Goal: Task Accomplishment & Management: Manage account settings

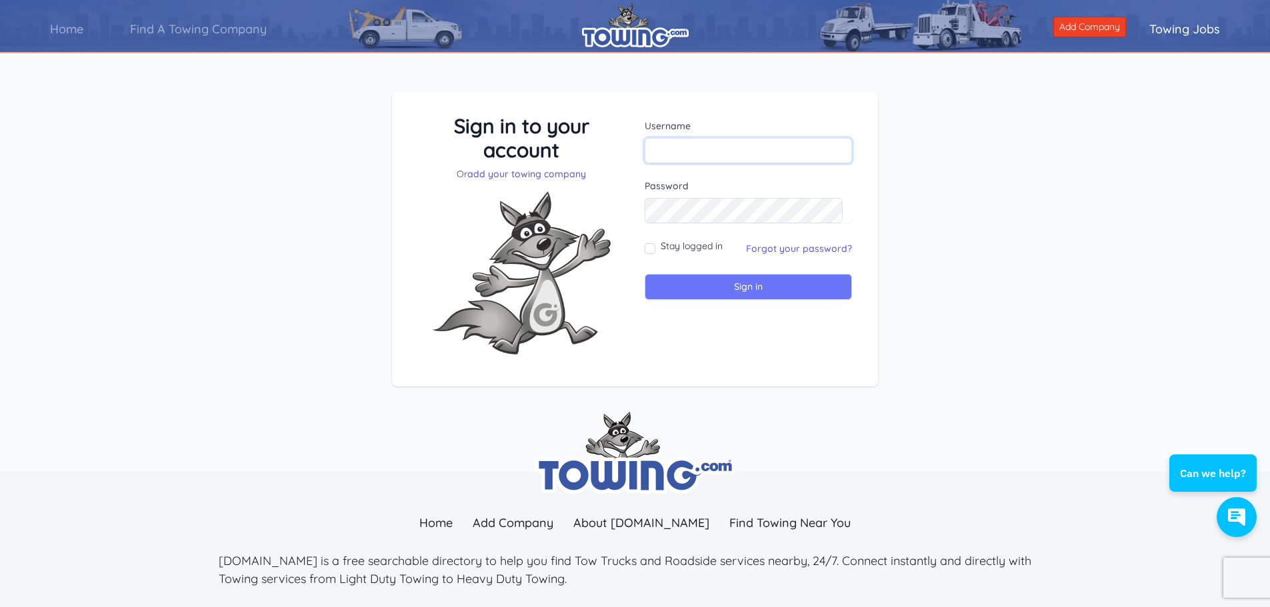
type input "[PERSON_NAME][EMAIL_ADDRESS][DOMAIN_NAME]"
click at [729, 277] on input "Sign in" at bounding box center [748, 287] width 207 height 26
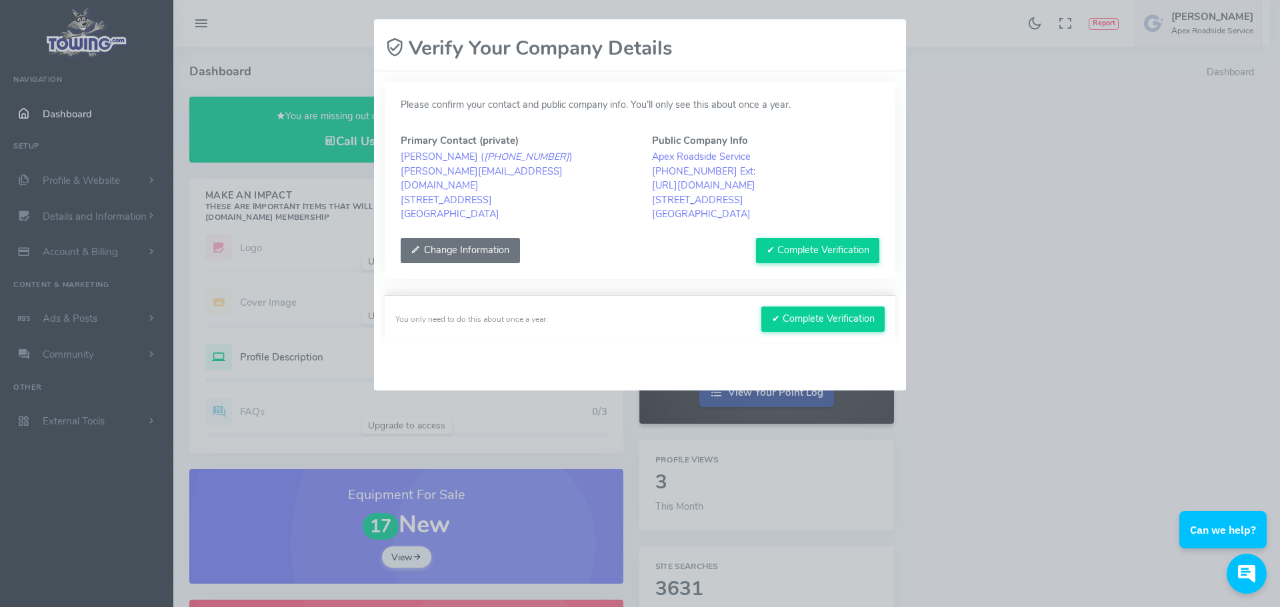
click at [477, 254] on button "Change Information" at bounding box center [460, 250] width 119 height 25
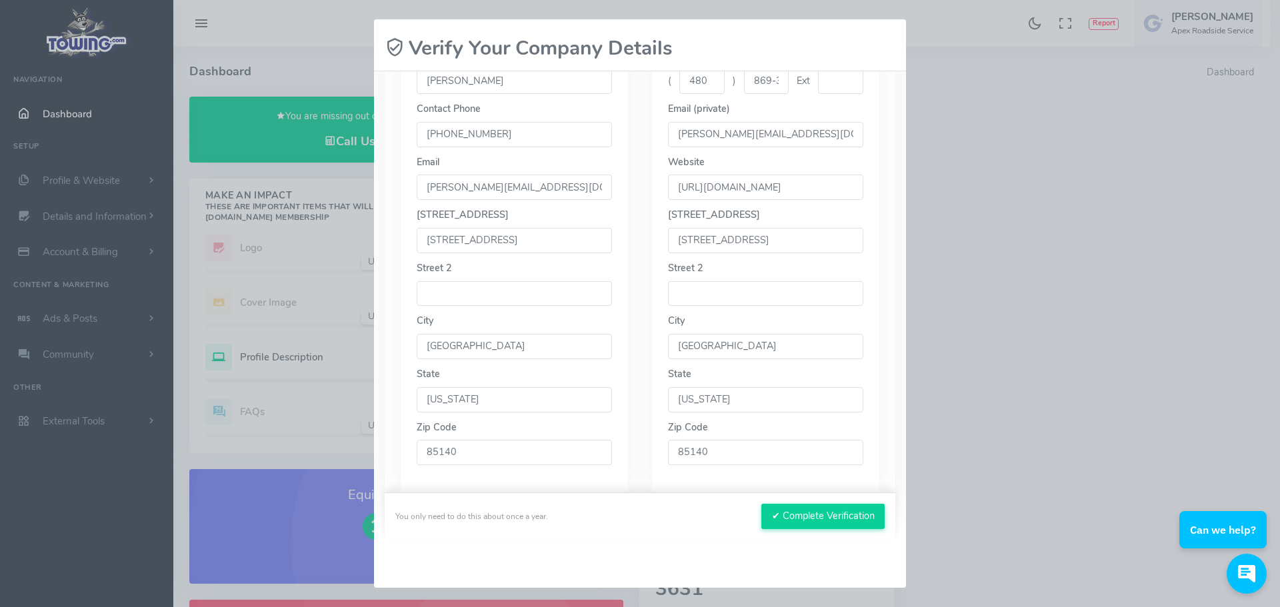
scroll to position [289, 0]
drag, startPoint x: 764, startPoint y: 239, endPoint x: 650, endPoint y: 257, distance: 115.5
click at [652, 263] on div "Phone ( 480 ) 869-3984 Ext Email (private) mike@apexrss.com Website Street 1 Ci…" at bounding box center [765, 261] width 227 height 465
type input "4709 E Meadow Mist Lane"
drag, startPoint x: 516, startPoint y: 238, endPoint x: 268, endPoint y: 228, distance: 248.1
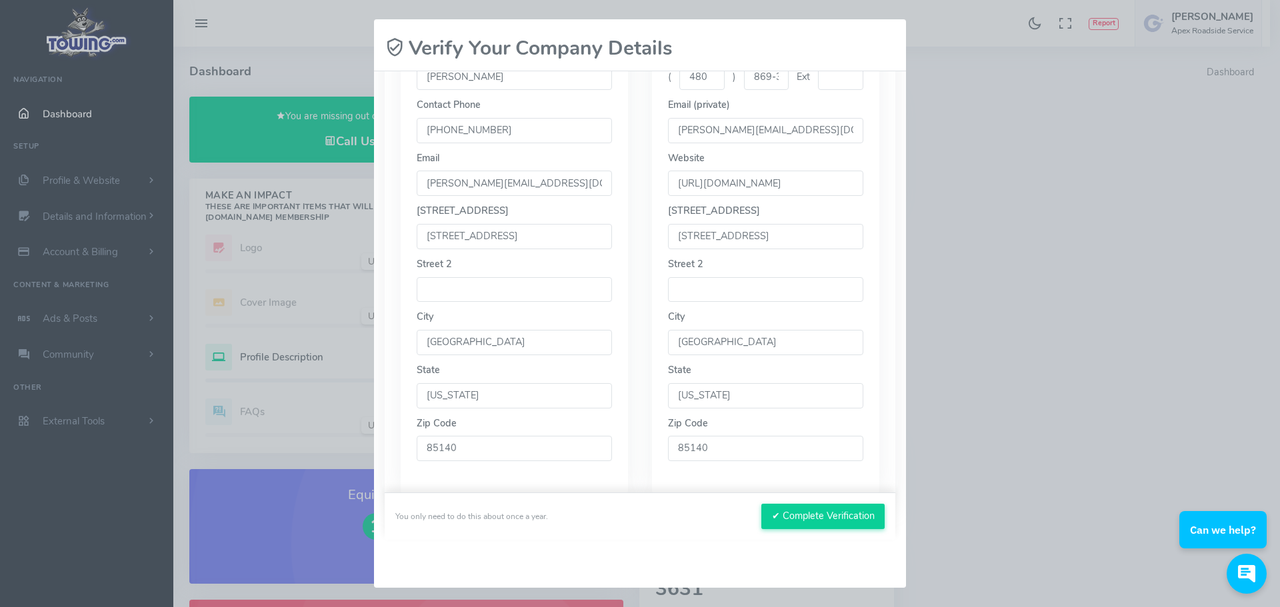
click at [268, 228] on div "Please wait, submitting data... Verify Your Company Details Please confirm your…" at bounding box center [640, 303] width 1280 height 607
type input "4709 E Meadow Mist Lane"
click at [829, 519] on button "✔ Complete Verification" at bounding box center [822, 516] width 123 height 25
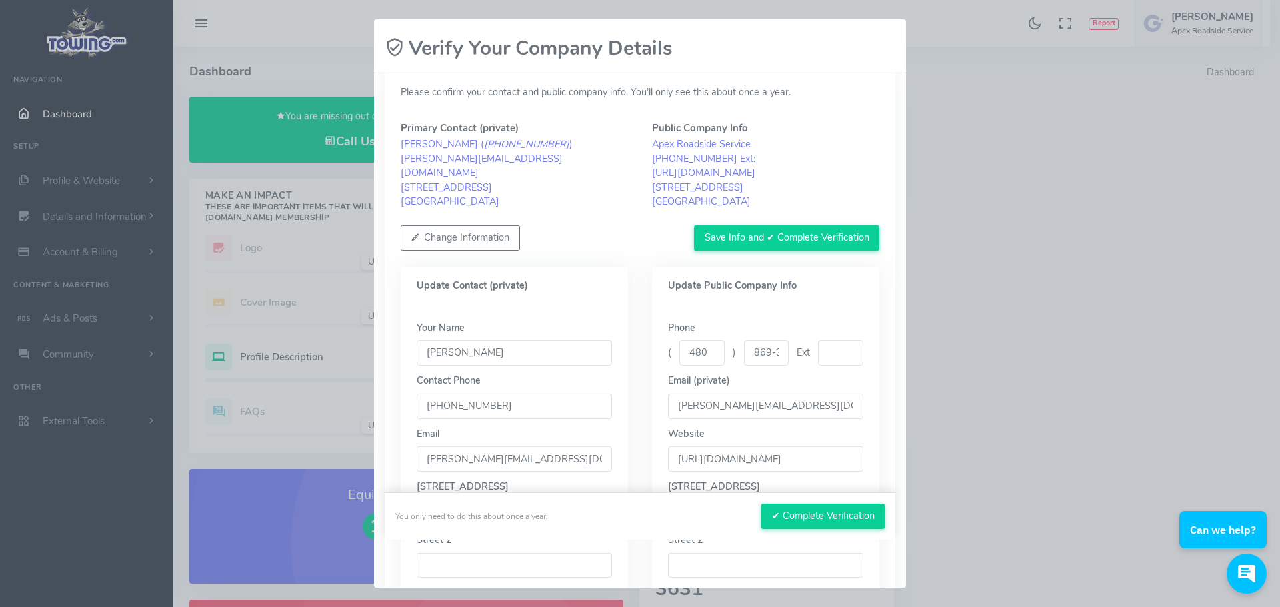
scroll to position [10, 0]
click at [798, 239] on button "Save Info and ✔ Complete Verification" at bounding box center [786, 240] width 185 height 25
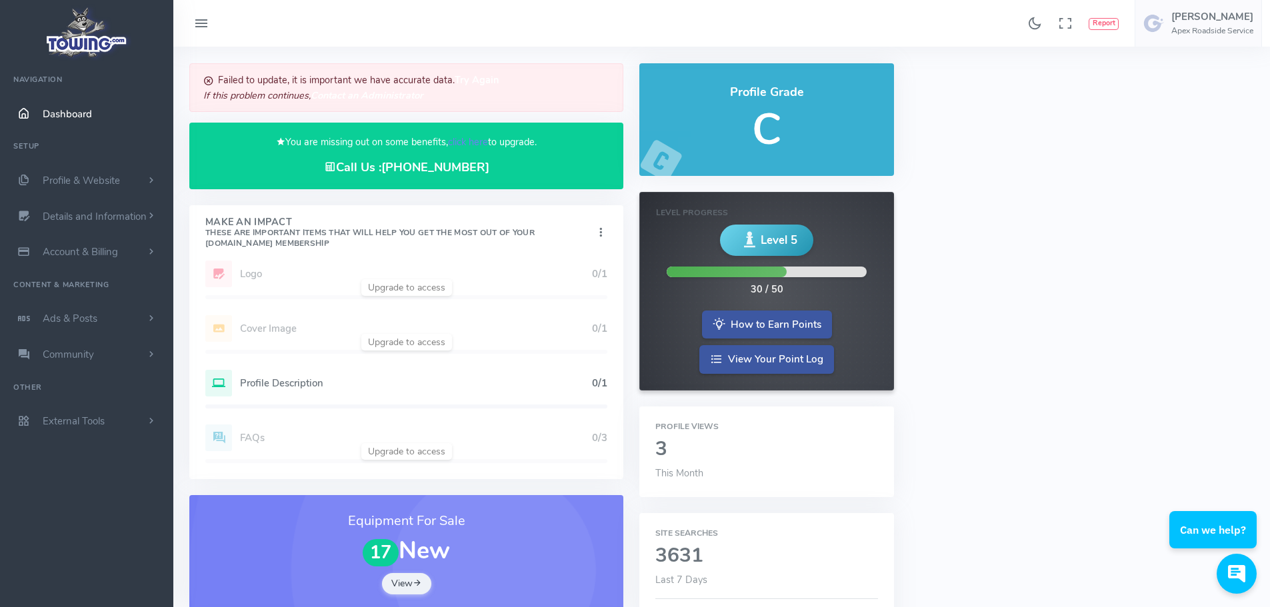
scroll to position [27, 0]
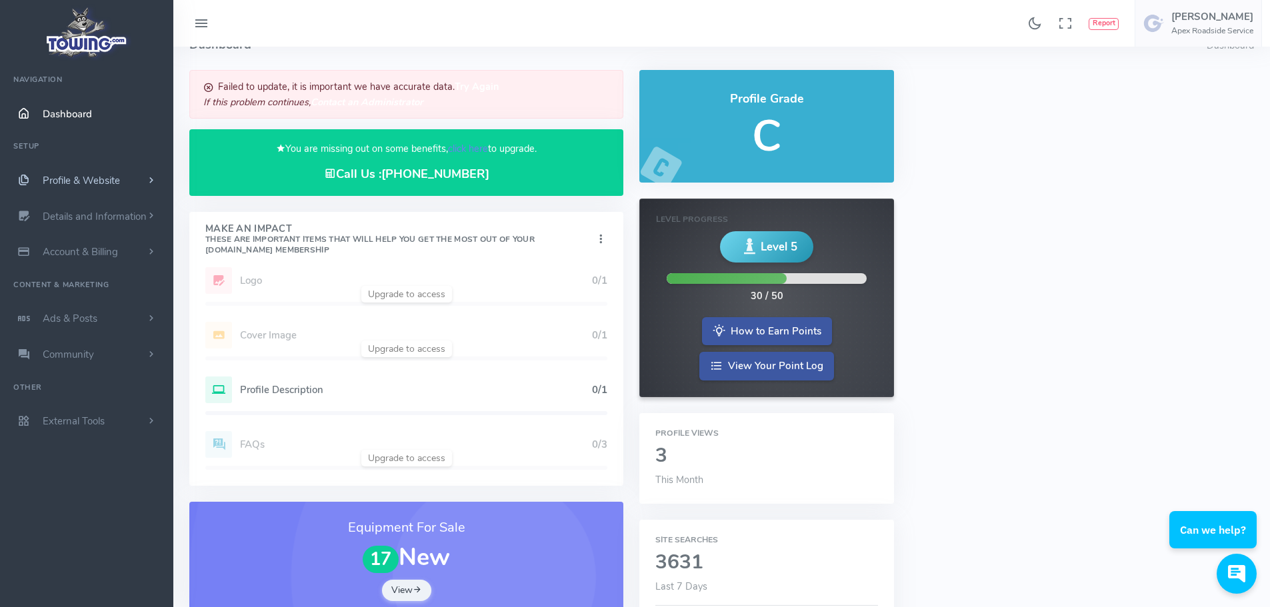
click at [67, 178] on span "Profile & Website" at bounding box center [81, 180] width 77 height 13
click at [80, 205] on link "Homepage Content" at bounding box center [103, 206] width 140 height 27
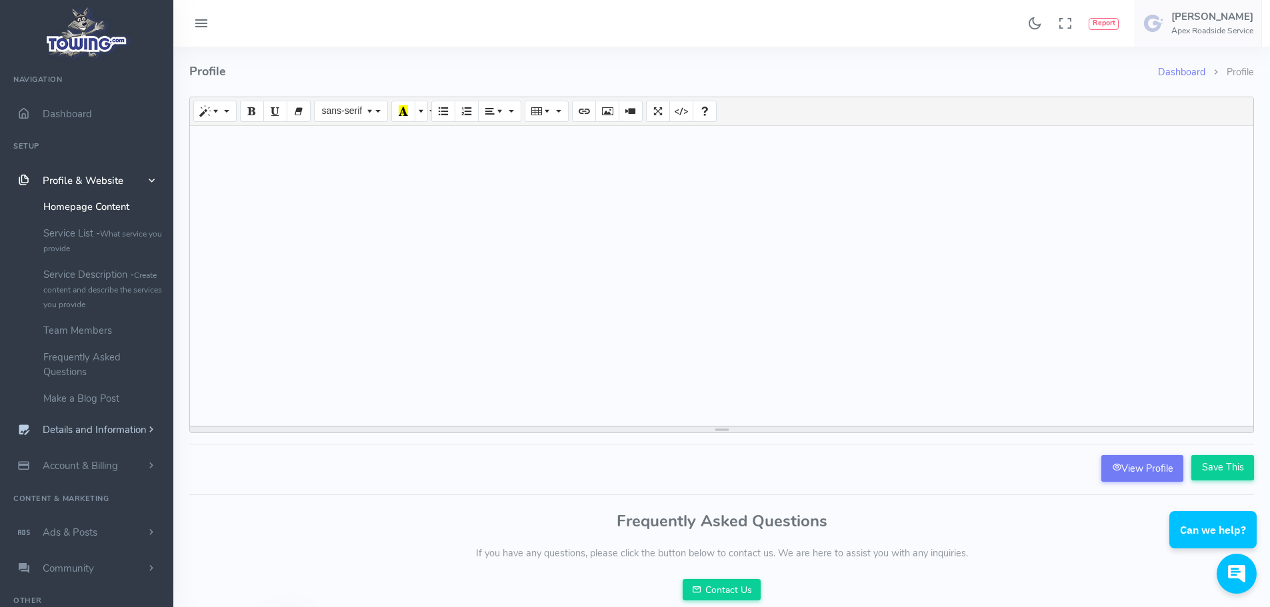
click at [131, 434] on span "Details and Information" at bounding box center [95, 430] width 104 height 13
click at [97, 242] on link "Logo & Banner" at bounding box center [103, 242] width 140 height 27
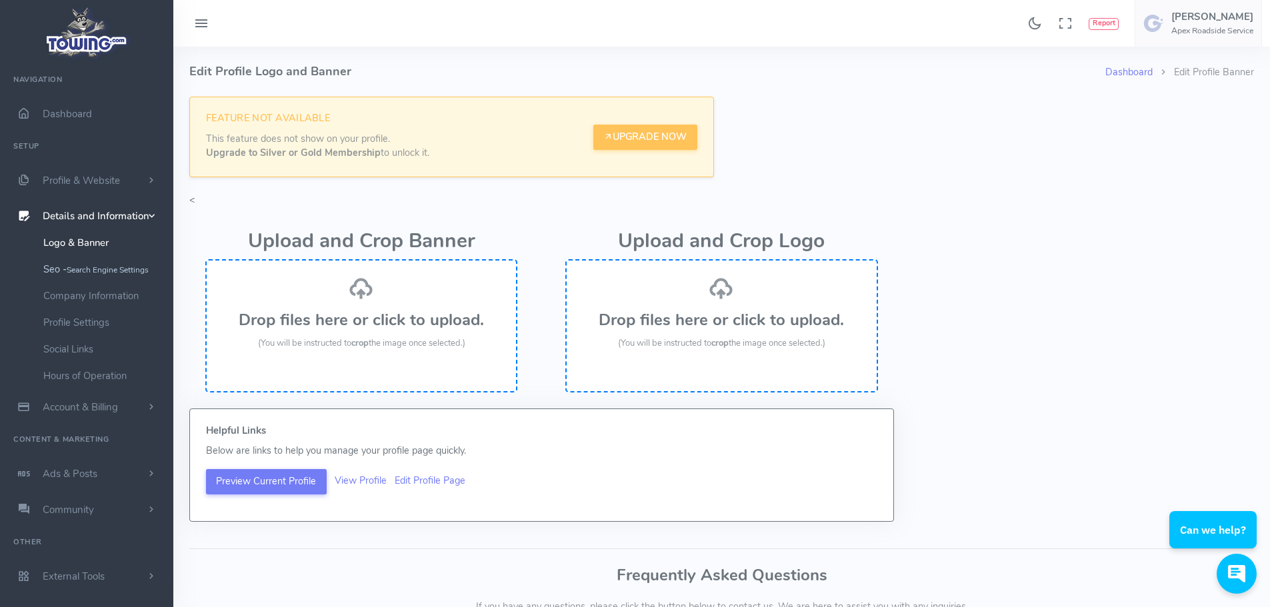
click at [81, 269] on small "Search Engine Settings" at bounding box center [108, 270] width 82 height 11
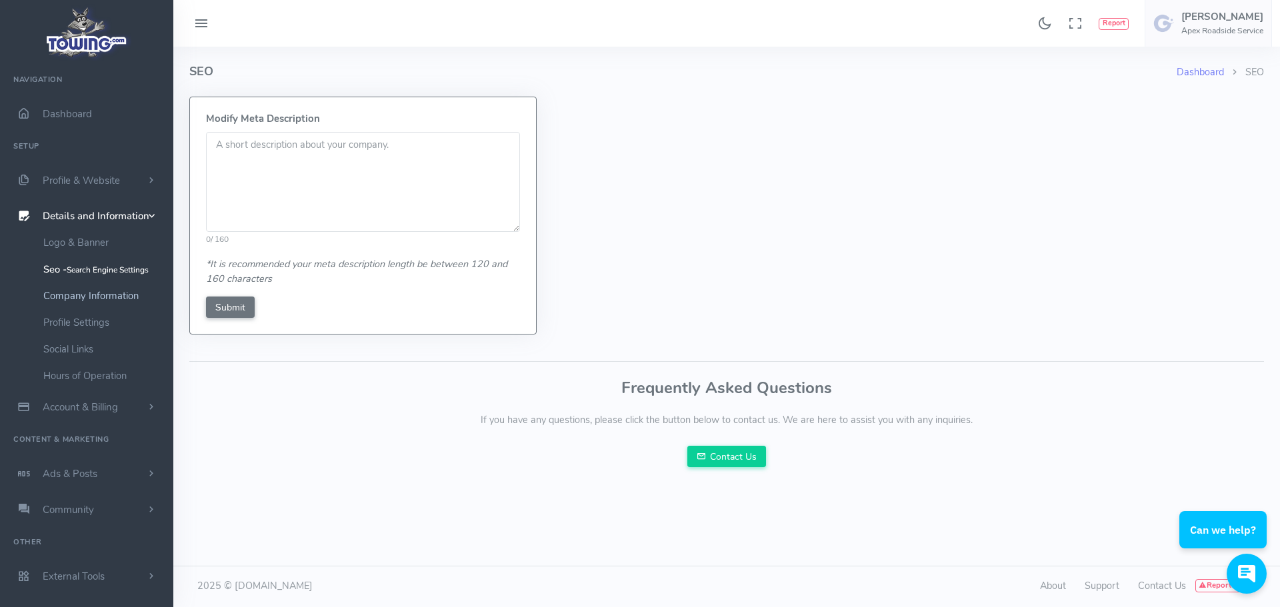
click at [75, 301] on link "Company Information" at bounding box center [103, 296] width 140 height 27
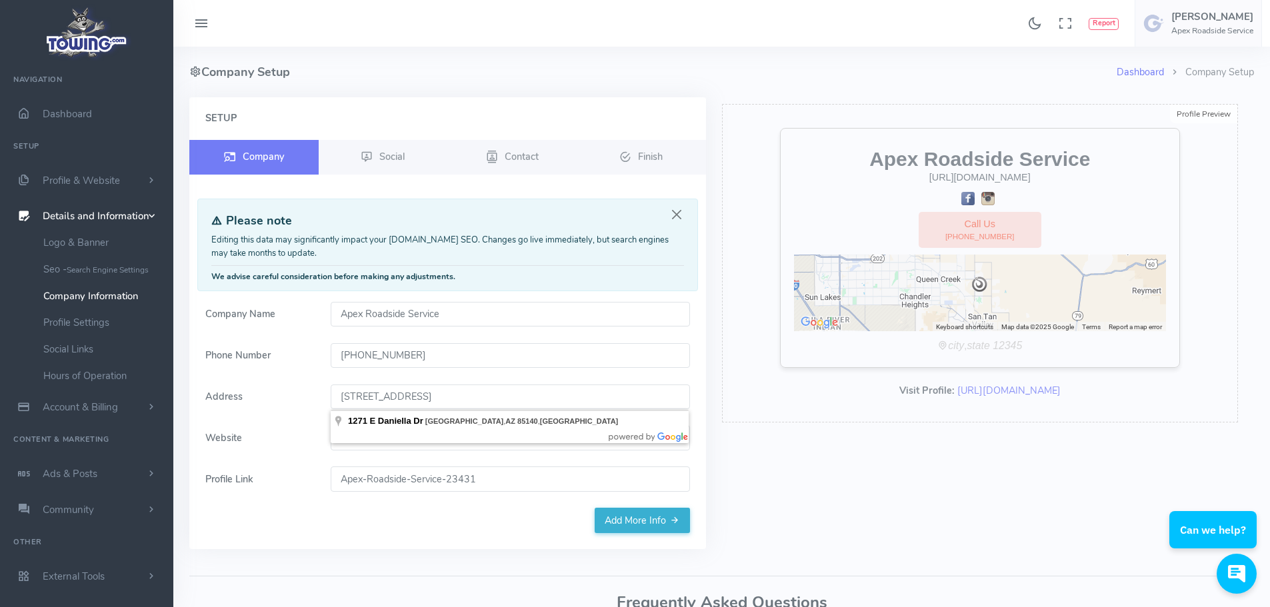
drag, startPoint x: 572, startPoint y: 396, endPoint x: 190, endPoint y: 389, distance: 382.0
click at [190, 389] on div "Setup Company Social Contact Finish" at bounding box center [447, 323] width 517 height 452
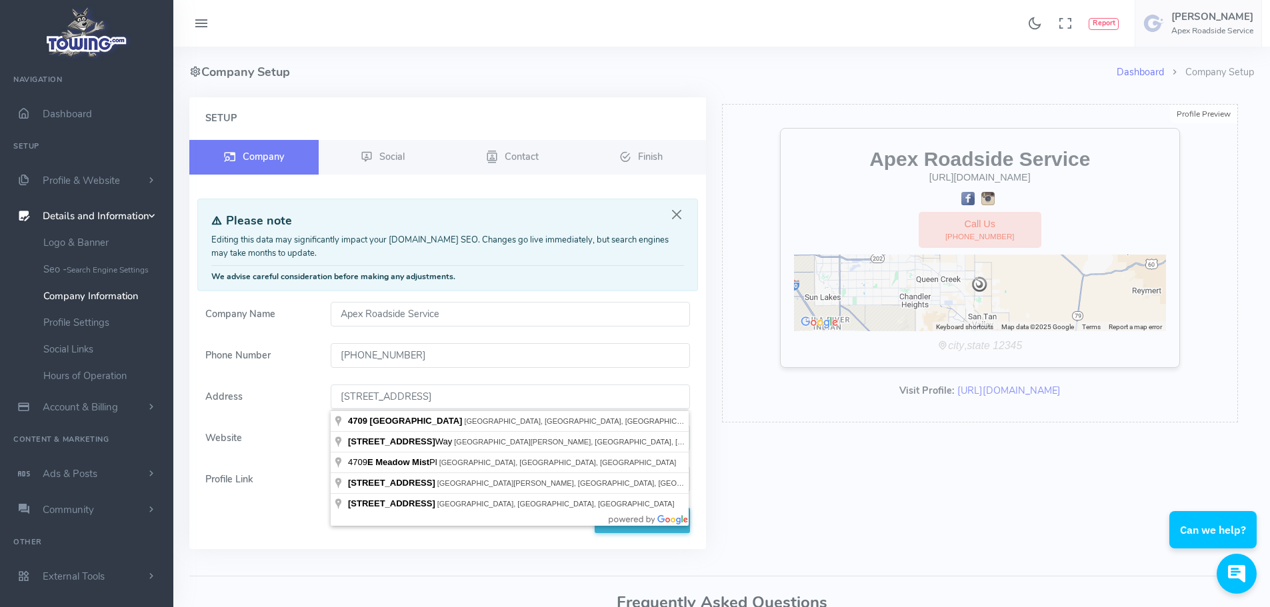
click at [438, 377] on form "Company Name Apex Roadside Service Phone Number [PHONE_NUMBER] Address [STREET_…" at bounding box center [447, 405] width 501 height 207
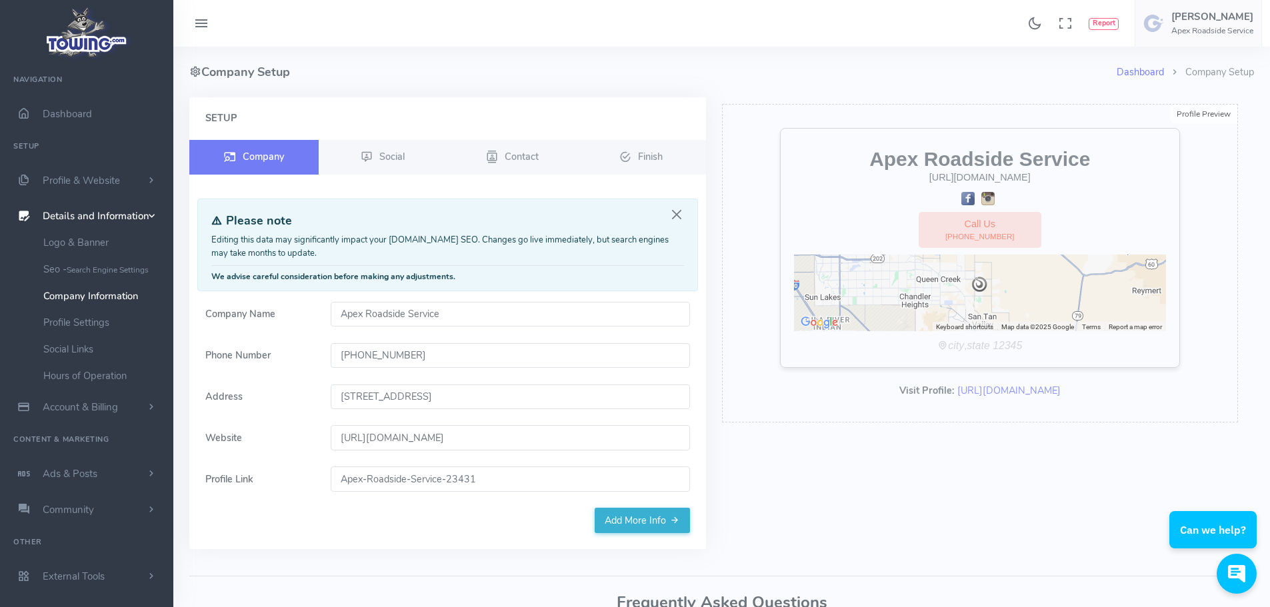
type input "[STREET_ADDRESS]"
click at [616, 521] on link "Add More Info" at bounding box center [642, 520] width 95 height 25
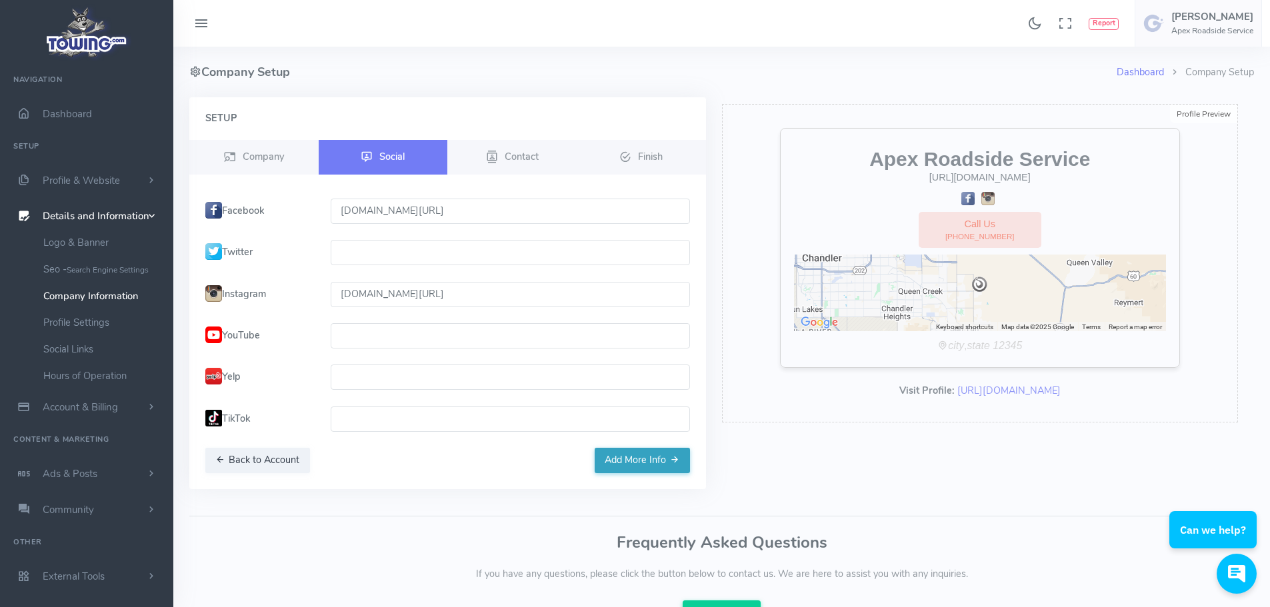
click at [619, 455] on button "Add More Info" at bounding box center [642, 460] width 95 height 25
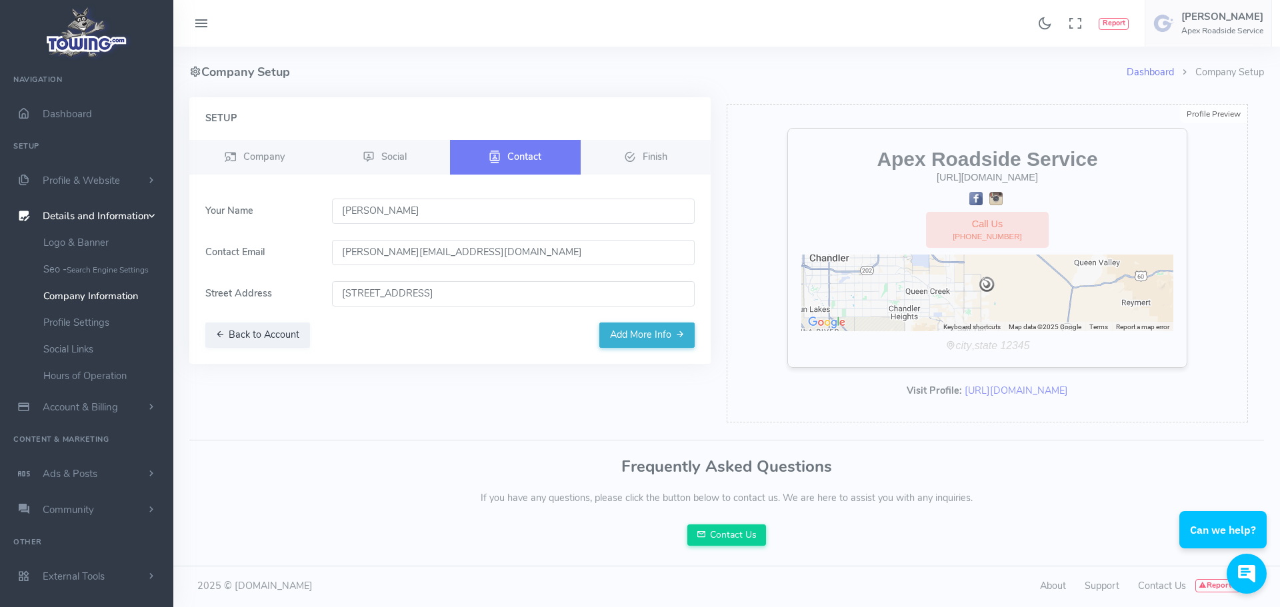
drag, startPoint x: 499, startPoint y: 299, endPoint x: 263, endPoint y: 303, distance: 236.0
click at [263, 303] on div "Street Address [STREET_ADDRESS]" at bounding box center [449, 293] width 505 height 25
type input "[STREET_ADDRESS]"
click at [617, 343] on button "Add More Info" at bounding box center [646, 335] width 95 height 25
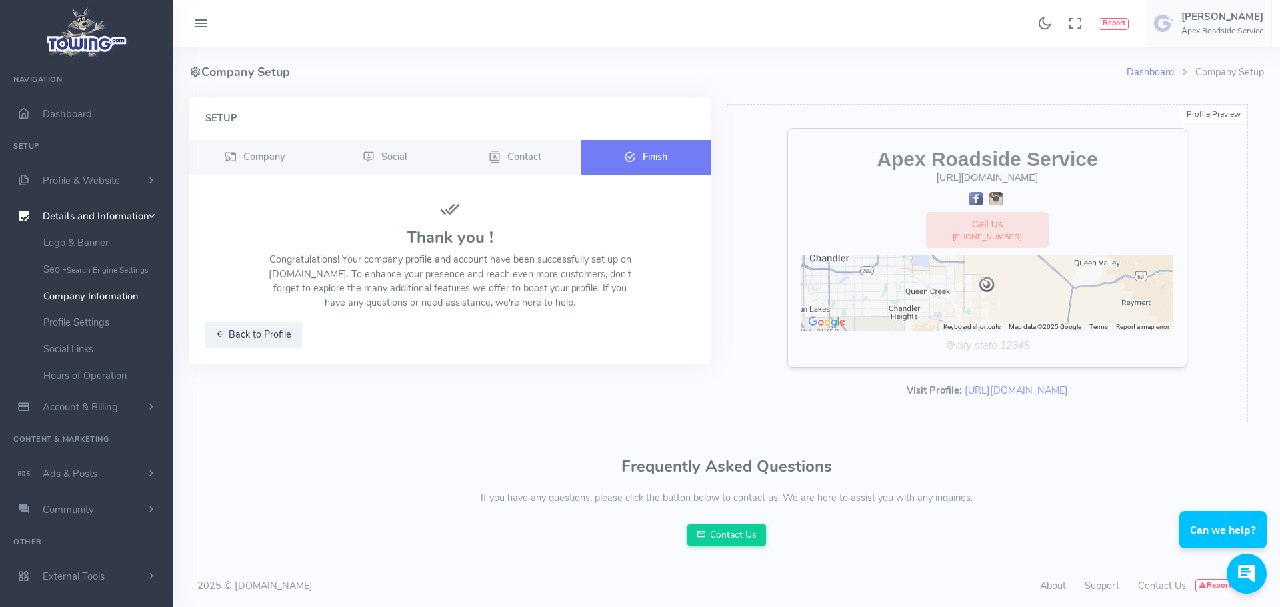
click at [635, 160] on icon at bounding box center [630, 157] width 12 height 16
click at [125, 407] on link "Account & Billing" at bounding box center [86, 407] width 173 height 36
click at [1144, 75] on link "Dashboard" at bounding box center [1149, 71] width 47 height 13
